Goal: Transaction & Acquisition: Purchase product/service

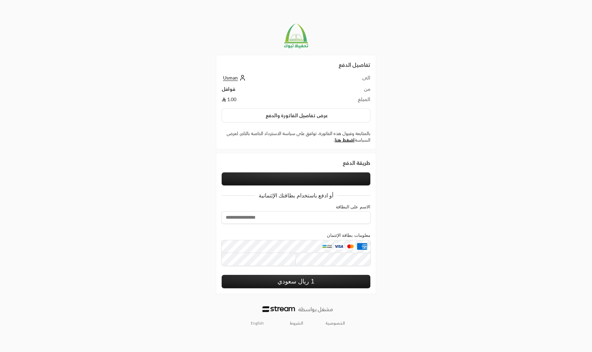
click at [291, 182] on button at bounding box center [296, 178] width 149 height 13
click at [347, 177] on button at bounding box center [296, 178] width 149 height 13
